Goal: Information Seeking & Learning: Learn about a topic

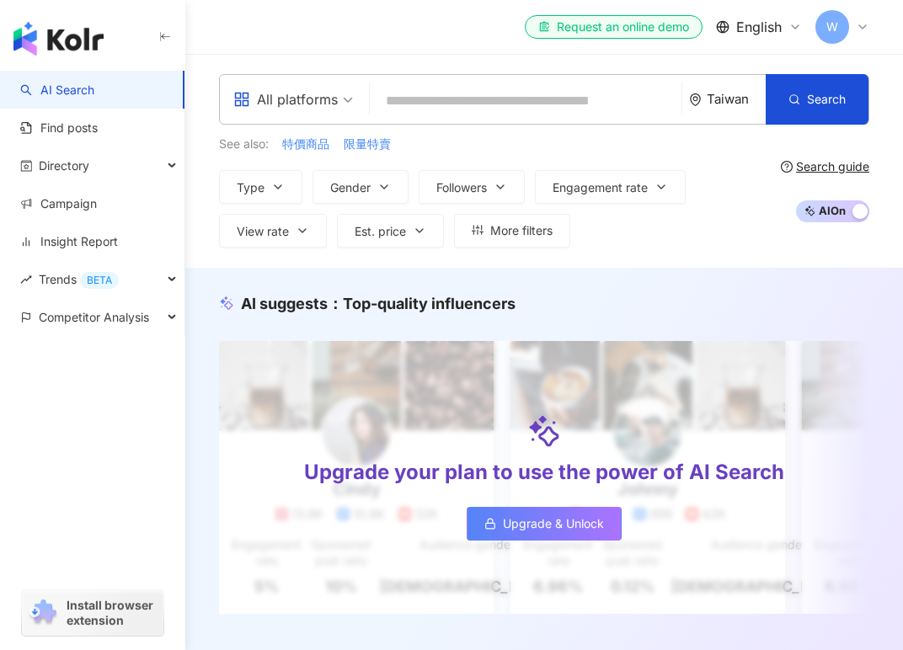
click at [851, 29] on div "W" at bounding box center [842, 27] width 54 height 34
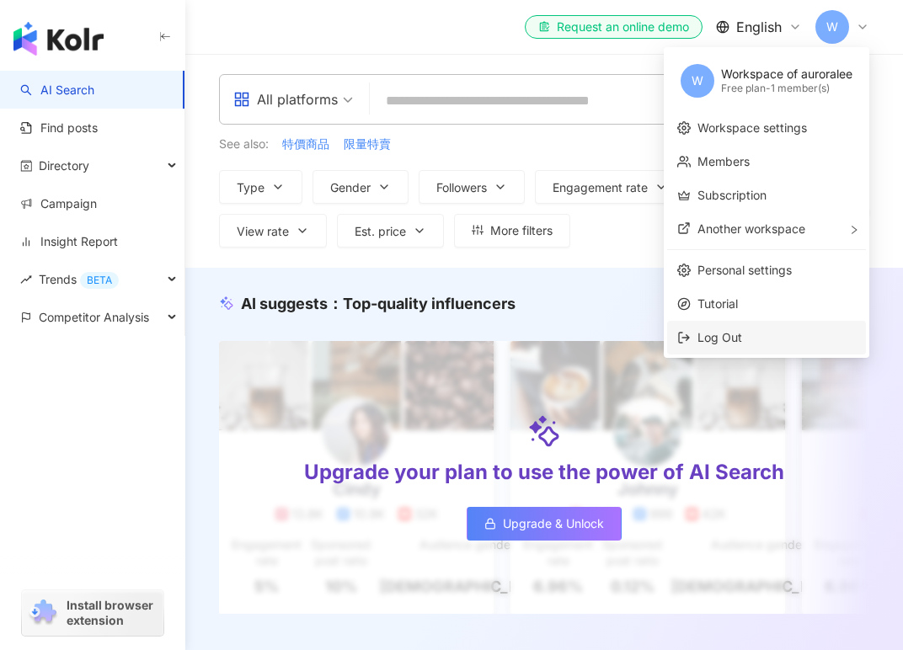
click at [720, 333] on span "Log Out" at bounding box center [719, 337] width 45 height 14
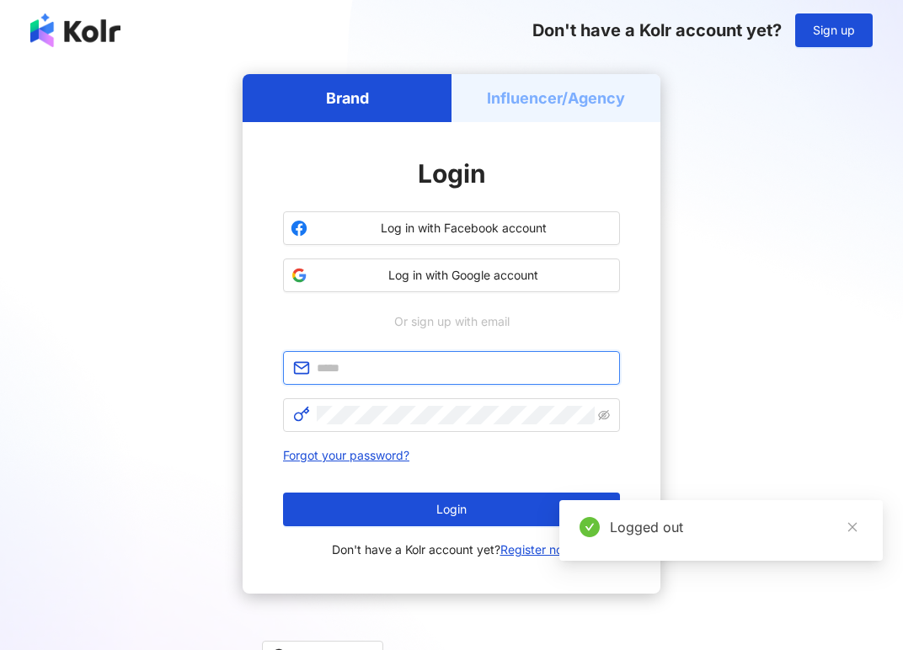
click at [453, 362] on input "text" at bounding box center [463, 368] width 293 height 19
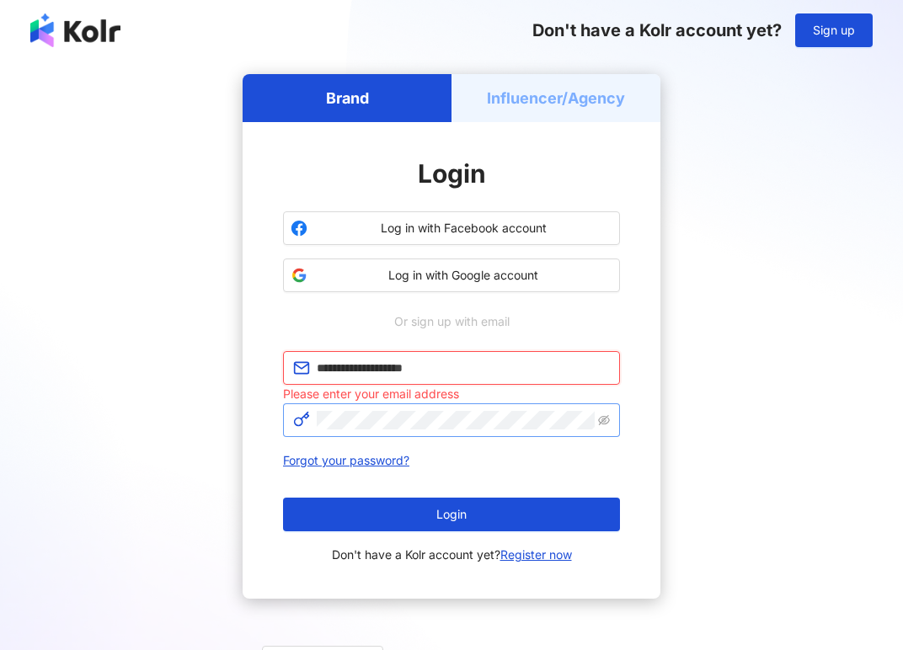
type input "**********"
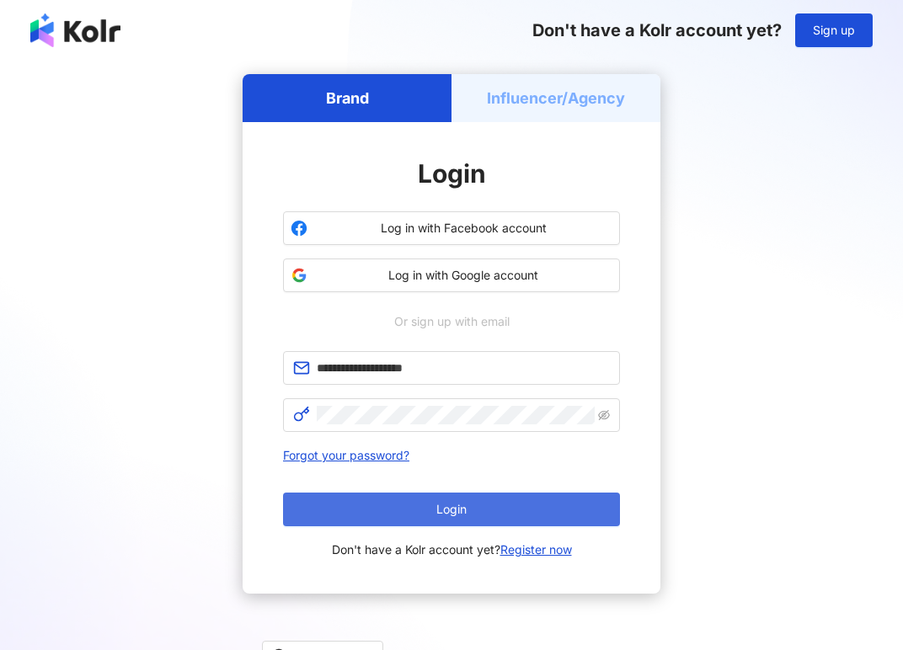
click at [440, 516] on span "Login" at bounding box center [451, 509] width 30 height 13
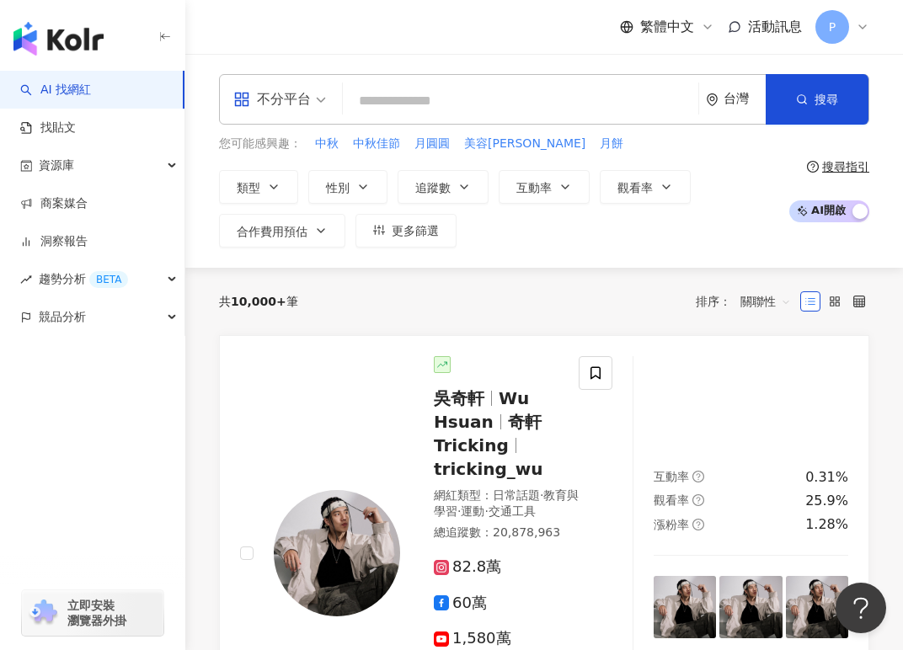
click at [53, 381] on div "button" at bounding box center [92, 391] width 185 height 111
click at [867, 25] on icon at bounding box center [861, 26] width 13 height 13
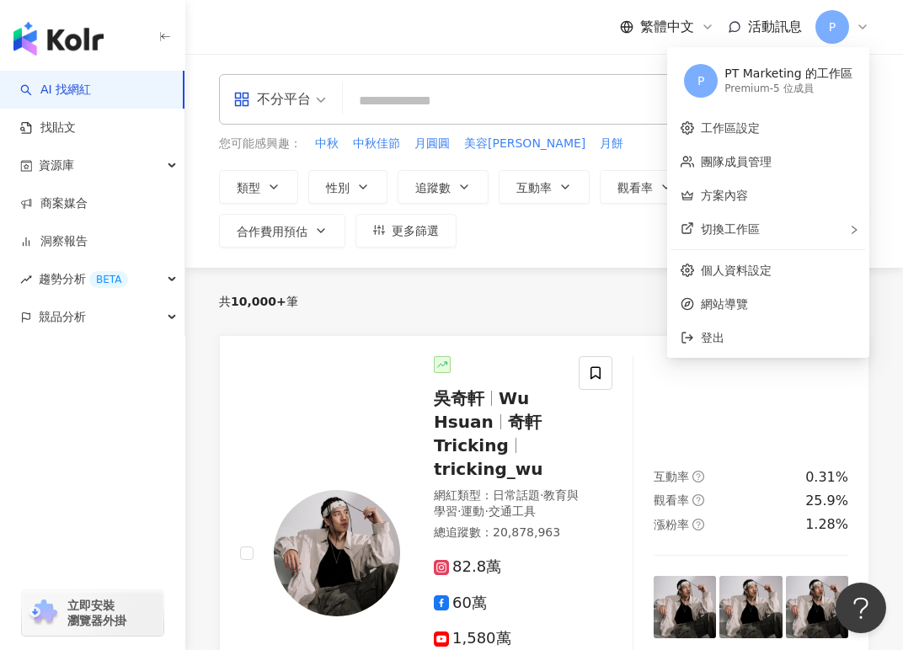
click at [344, 303] on div "共 10,000+ 筆 排序： 關聯性" at bounding box center [544, 301] width 650 height 27
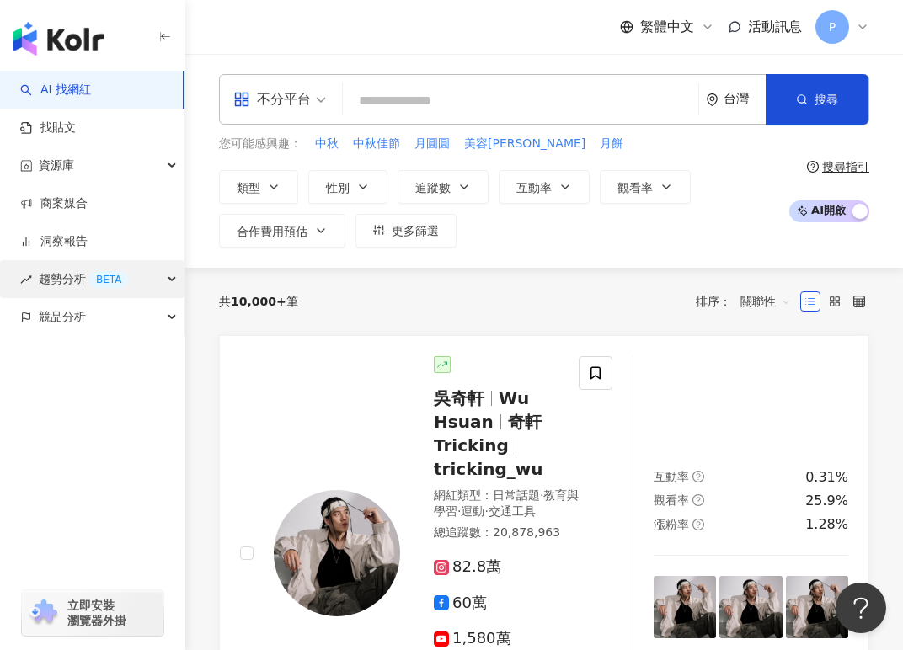
click at [171, 280] on icon "button" at bounding box center [173, 280] width 8 height 0
click at [171, 280] on div "趨勢分析 BETA" at bounding box center [92, 279] width 184 height 38
click at [430, 278] on div "共 10,000+ 筆 排序： 關聯性" at bounding box center [544, 301] width 650 height 67
click at [637, 29] on div "繁體中文" at bounding box center [667, 27] width 94 height 19
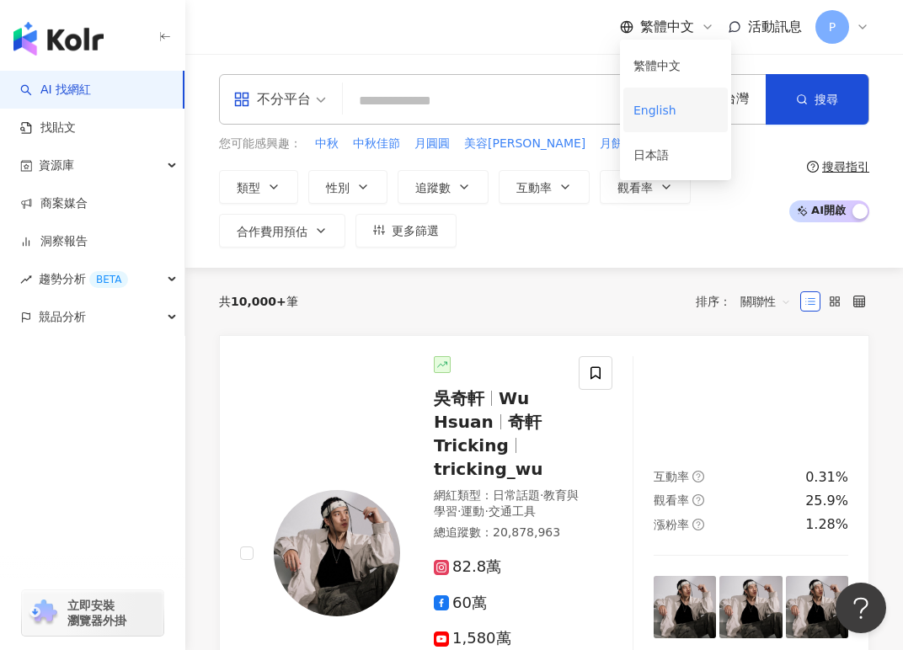
click at [666, 109] on div "English" at bounding box center [675, 109] width 84 height 29
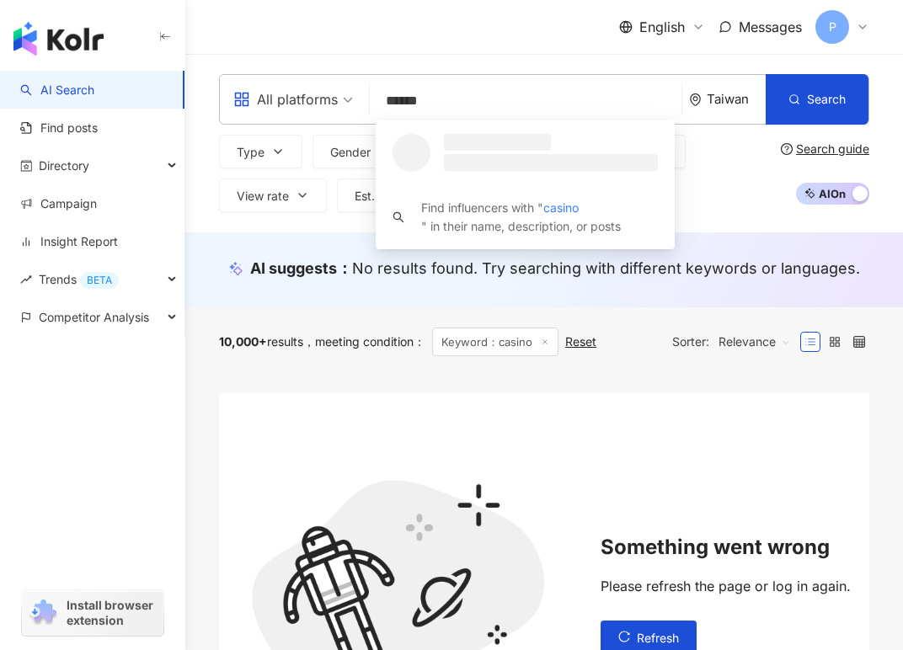
click at [696, 117] on div "Taiwan" at bounding box center [727, 99] width 77 height 49
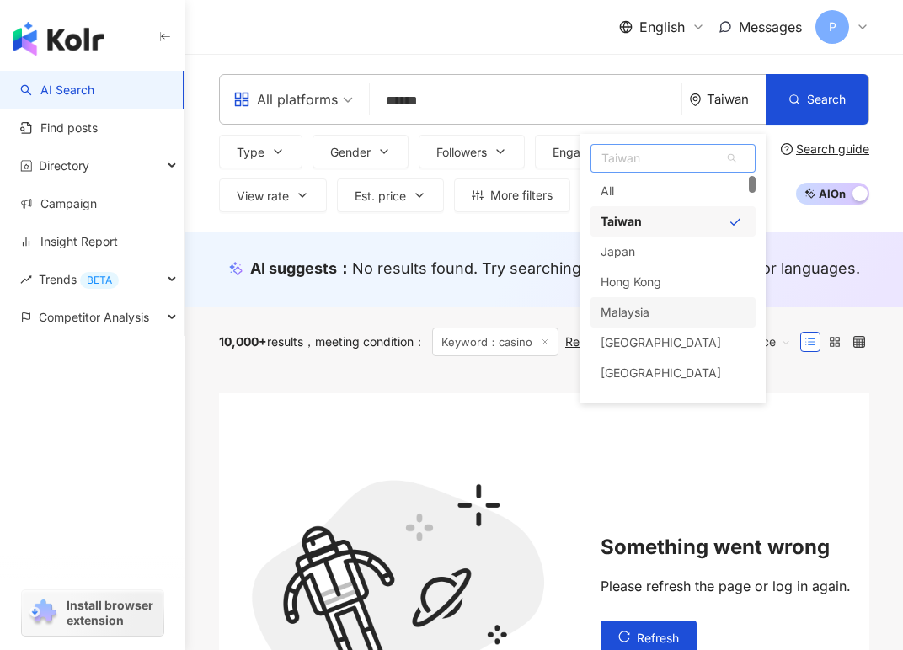
click at [633, 312] on div "Malaysia" at bounding box center [624, 312] width 49 height 30
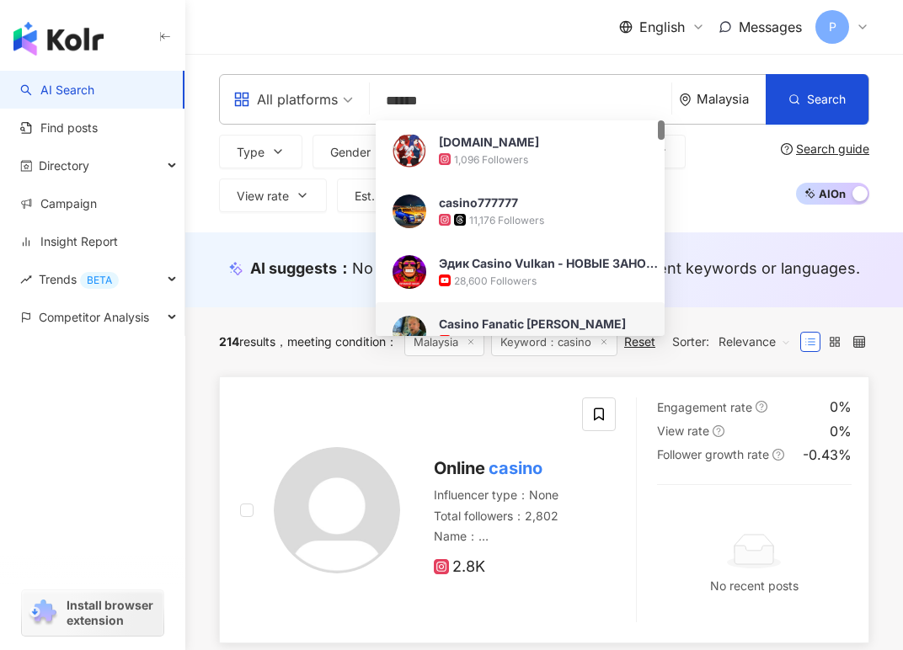
click at [560, 597] on div "Online casino Influencer type ： None Total followers ： 2,802 Name ： Online casi…" at bounding box center [411, 509] width 342 height 225
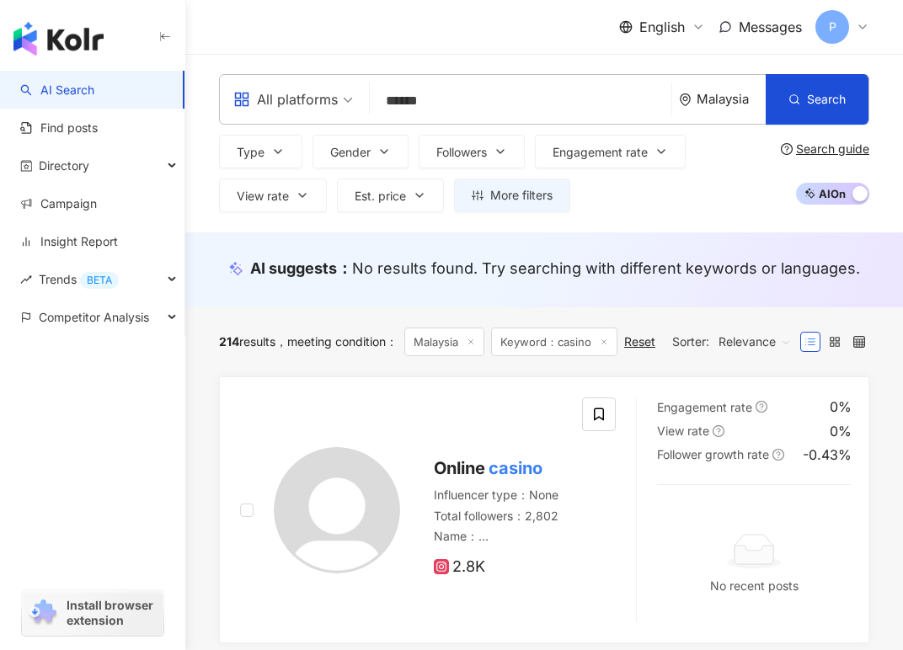
click at [429, 99] on input "******" at bounding box center [520, 101] width 288 height 32
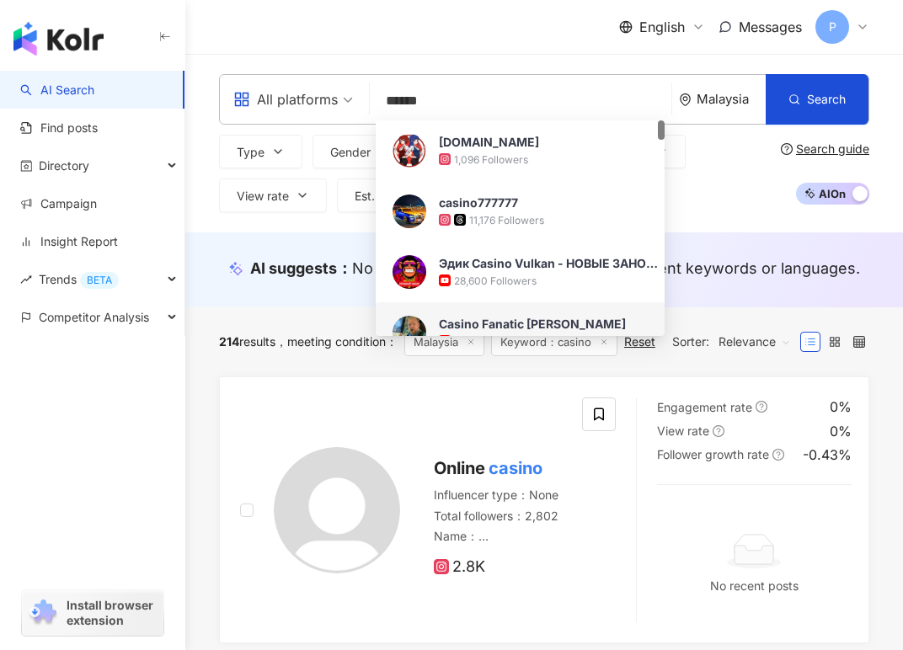
click at [413, 99] on input "******" at bounding box center [520, 101] width 288 height 32
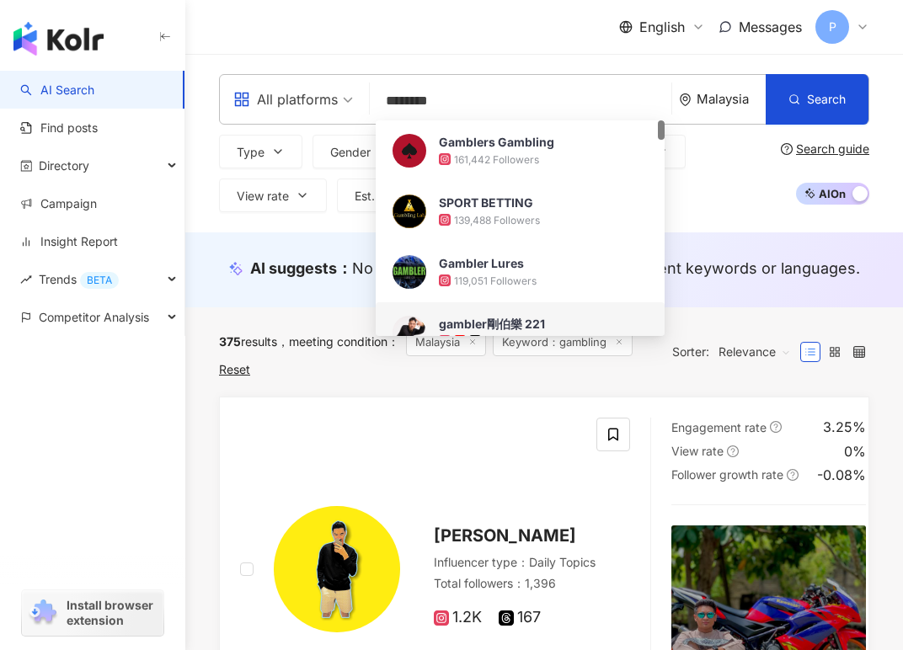
type input "********"
click at [362, 381] on div "375 results meeting condition ： Malaysia Keyword：gambling Reset Sorter: Relevan…" at bounding box center [544, 351] width 650 height 89
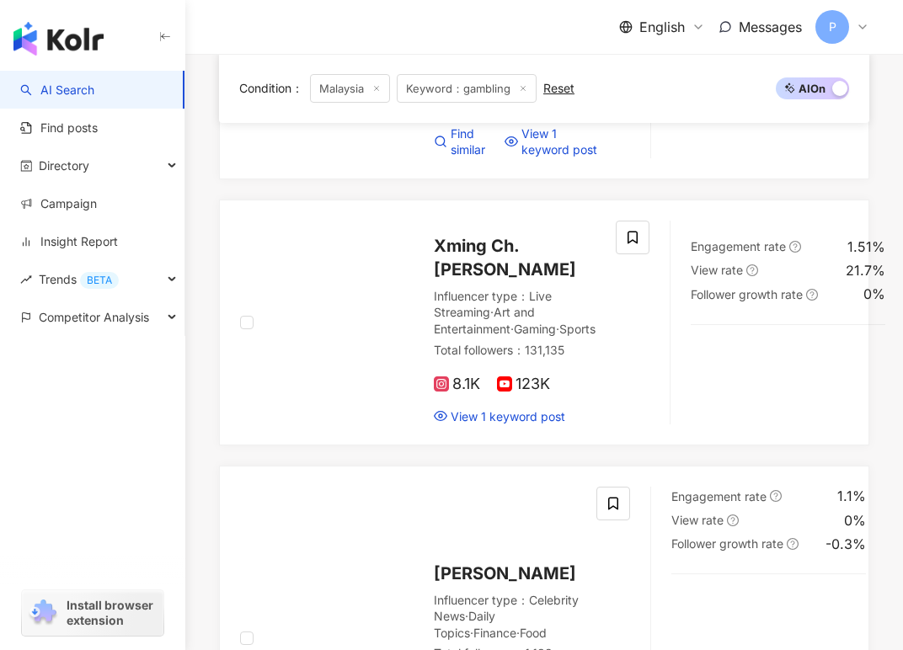
scroll to position [2305, 0]
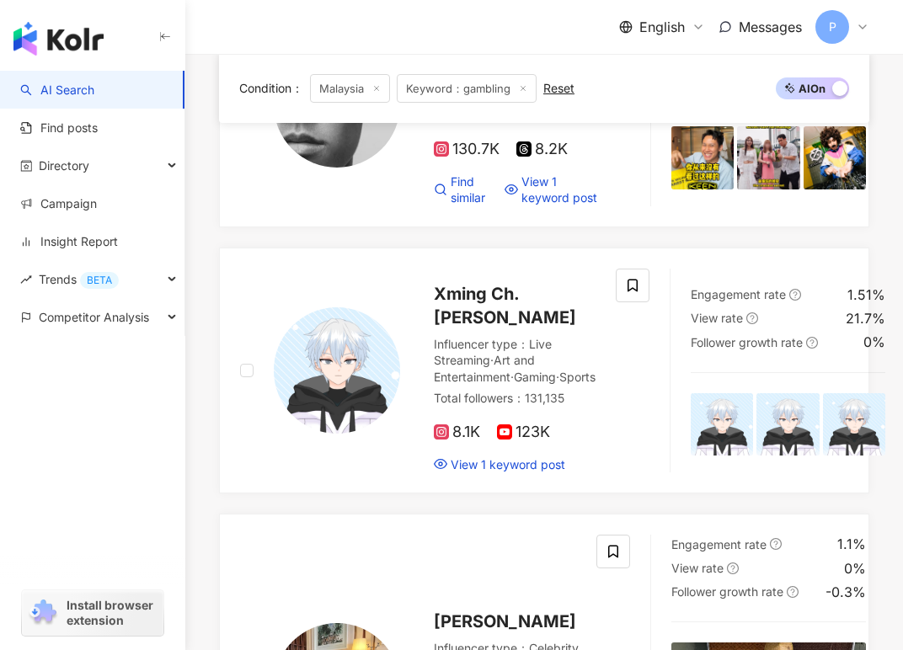
click at [521, 83] on span "Keyword：gambling" at bounding box center [467, 88] width 140 height 29
click at [525, 85] on icon at bounding box center [523, 88] width 8 height 8
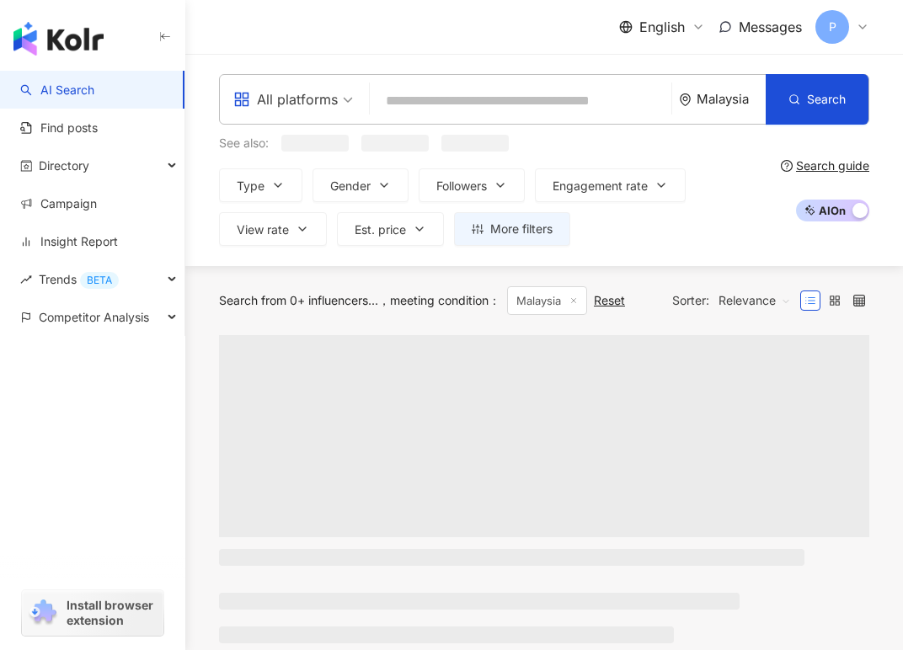
click at [450, 101] on input "search" at bounding box center [520, 101] width 288 height 32
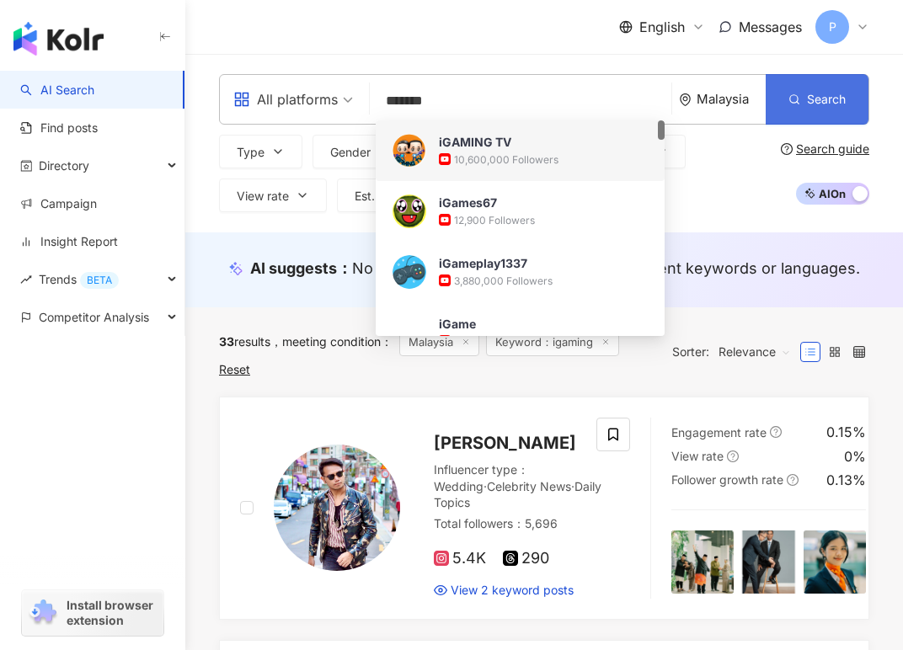
type input "*******"
click at [784, 105] on button "Search" at bounding box center [816, 99] width 103 height 51
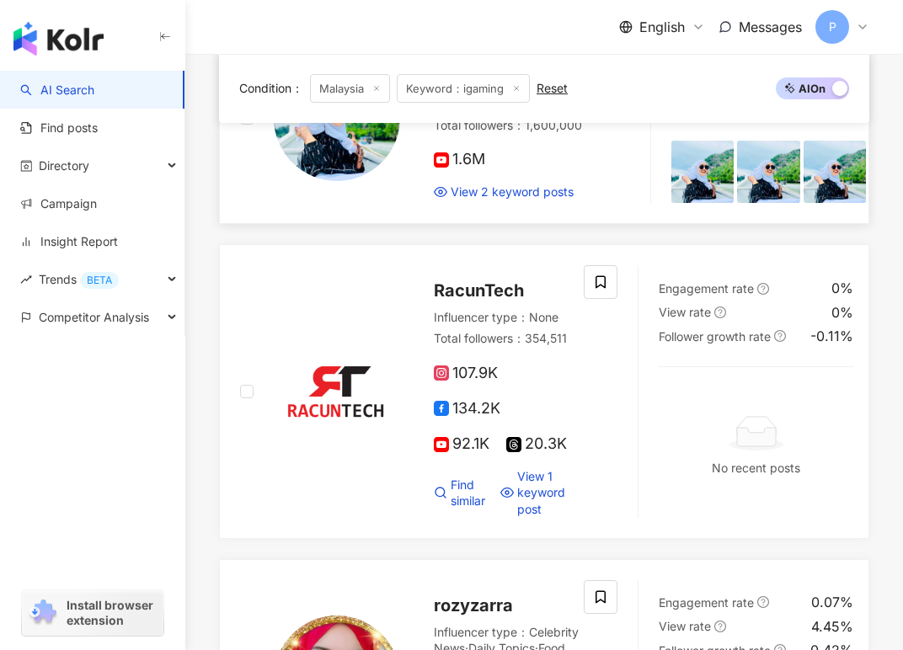
scroll to position [1207, 0]
